Goal: Task Accomplishment & Management: Use online tool/utility

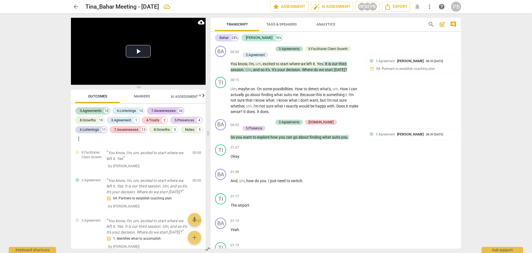
scroll to position [4360, 0]
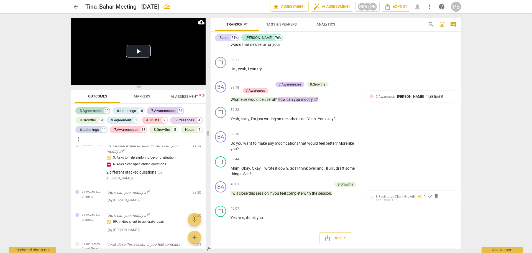
drag, startPoint x: 179, startPoint y: 201, endPoint x: 0, endPoint y: 92, distance: 209.2
click at [179, 168] on div "3. Asks to help exploring beyond situation 6. Asks clear, open-ended questions" at bounding box center [147, 160] width 82 height 13
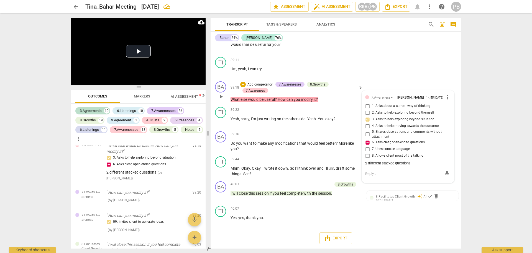
drag, startPoint x: 402, startPoint y: 157, endPoint x: 403, endPoint y: 154, distance: 3.2
click at [402, 156] on span "8. Allows client most of the talking" at bounding box center [398, 155] width 52 height 5
click at [372, 156] on input "8. Allows client most of the talking" at bounding box center [367, 155] width 9 height 7
checkbox input "true"
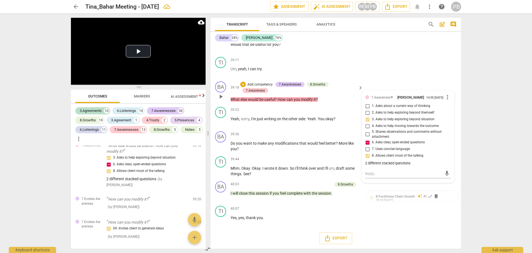
click at [297, 96] on div "39:18 + Add competency 7.Awarenesses 8.Growths 7.Awareness keyboard_arrow_right…" at bounding box center [297, 91] width 133 height 21
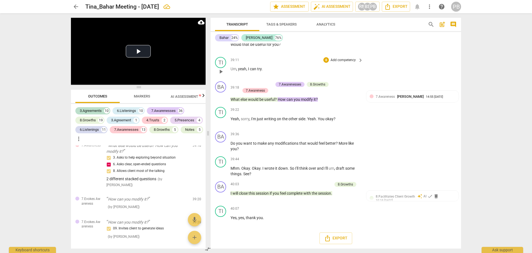
click at [275, 57] on div "39:11 + Add competency keyboard_arrow_right" at bounding box center [297, 60] width 133 height 6
click at [39, 20] on div "arrow_back [PERSON_NAME] Meeting - [DATE] edit star Assessment auto_fix_high AI…" at bounding box center [266, 126] width 532 height 253
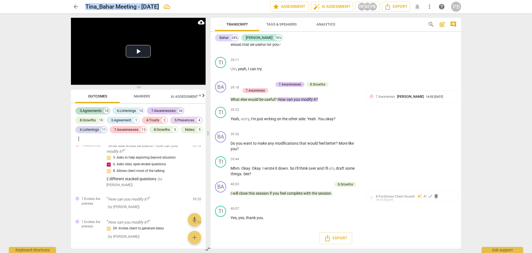
click at [39, 20] on div "arrow_back [PERSON_NAME] Meeting - [DATE] edit star Assessment auto_fix_high AI…" at bounding box center [266, 126] width 532 height 253
drag, startPoint x: 131, startPoint y: 192, endPoint x: 106, endPoint y: 245, distance: 59.1
click at [131, 154] on p "What else would be useful? How can you modify it?" at bounding box center [147, 148] width 82 height 11
